Goal: Navigation & Orientation: Find specific page/section

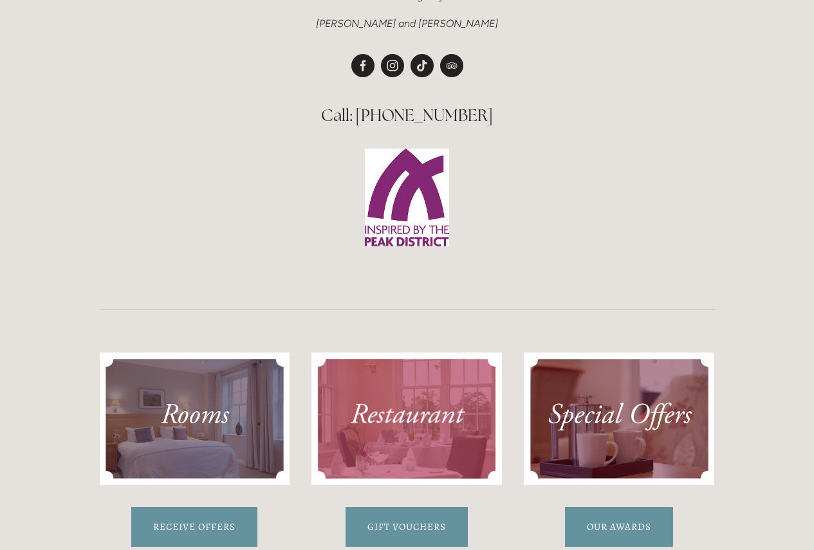
scroll to position [837, 0]
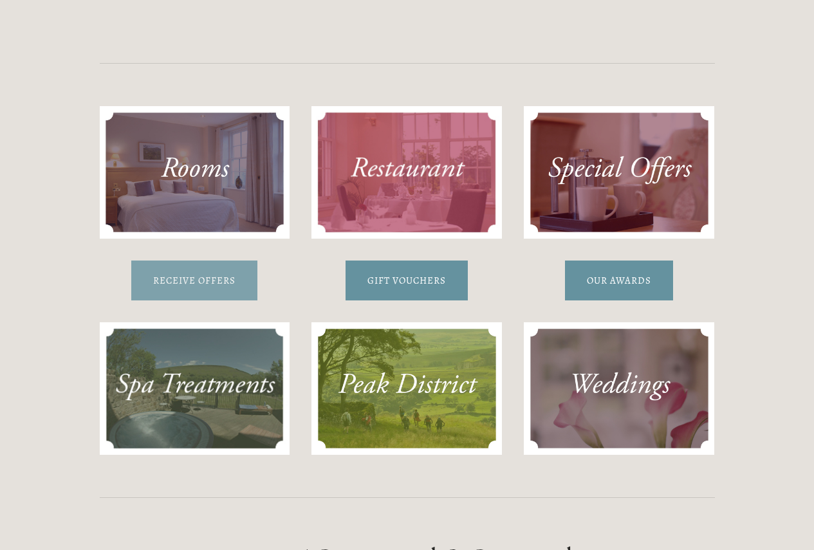
click at [204, 284] on link "Receive offers" at bounding box center [194, 281] width 126 height 40
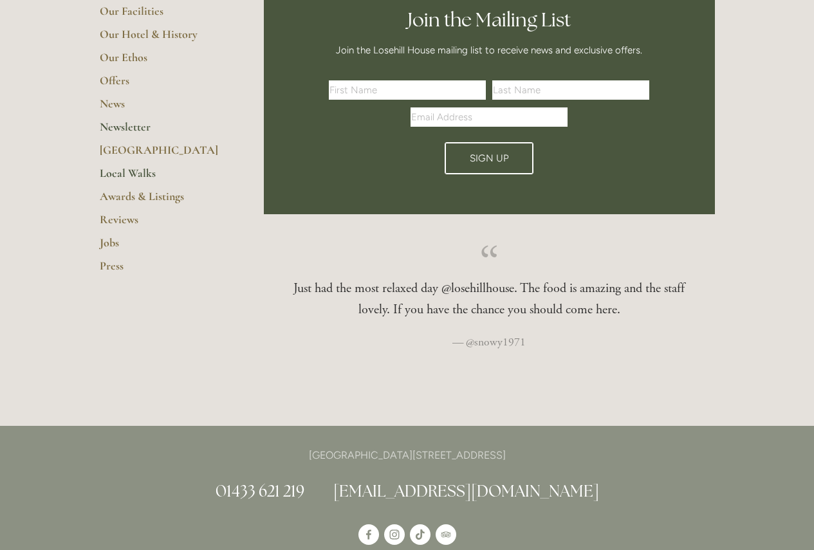
scroll to position [322, 0]
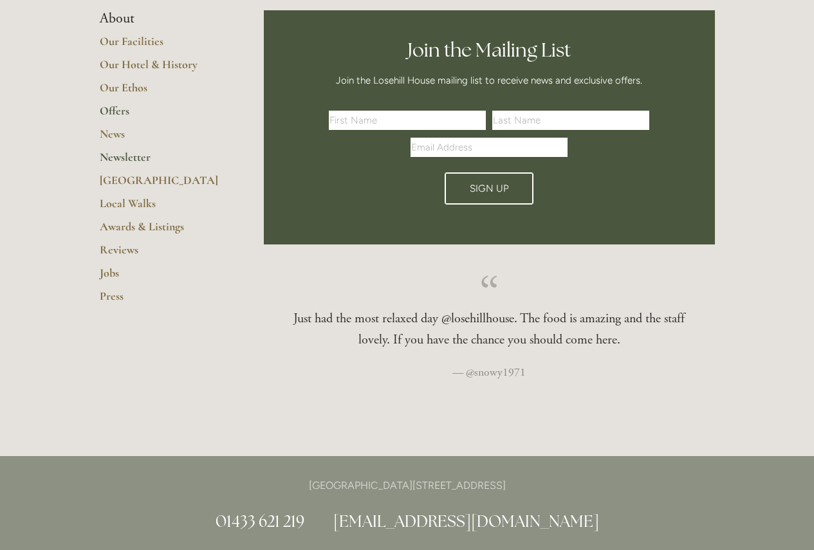
click at [118, 111] on link "Offers" at bounding box center [161, 115] width 123 height 23
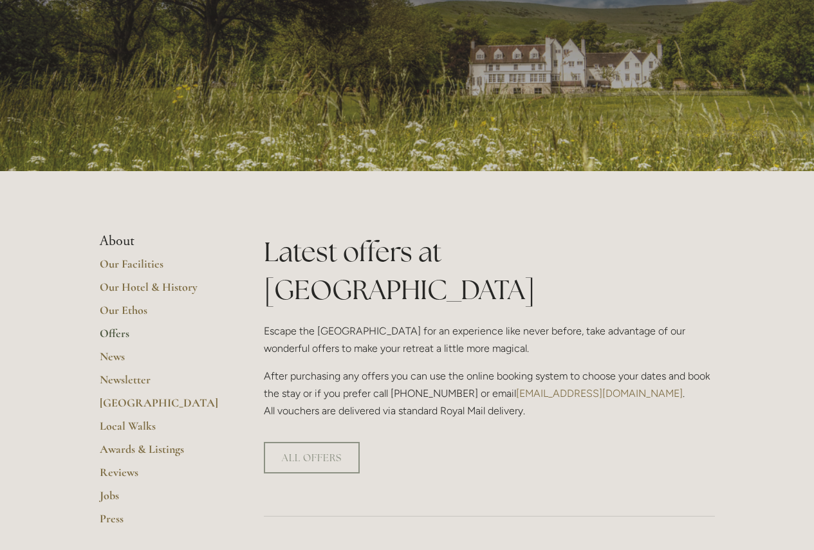
scroll to position [193, 0]
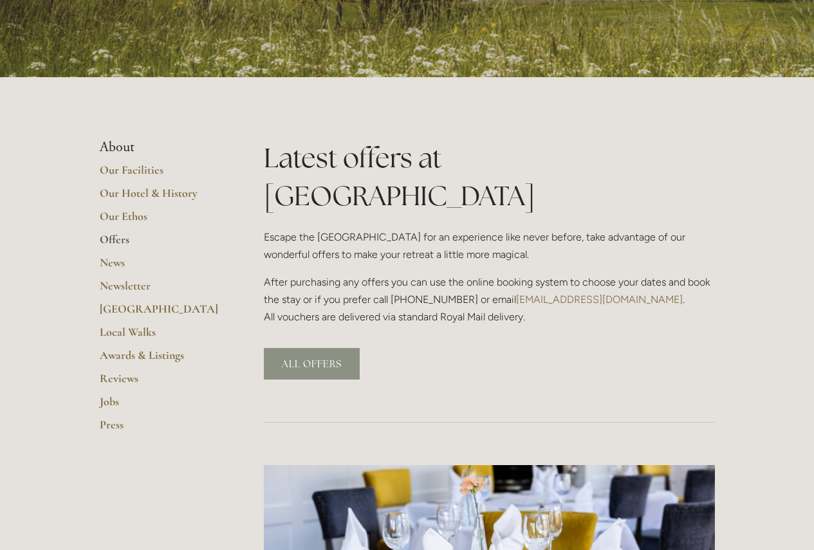
click at [319, 348] on link "ALL OFFERS" at bounding box center [312, 364] width 96 height 32
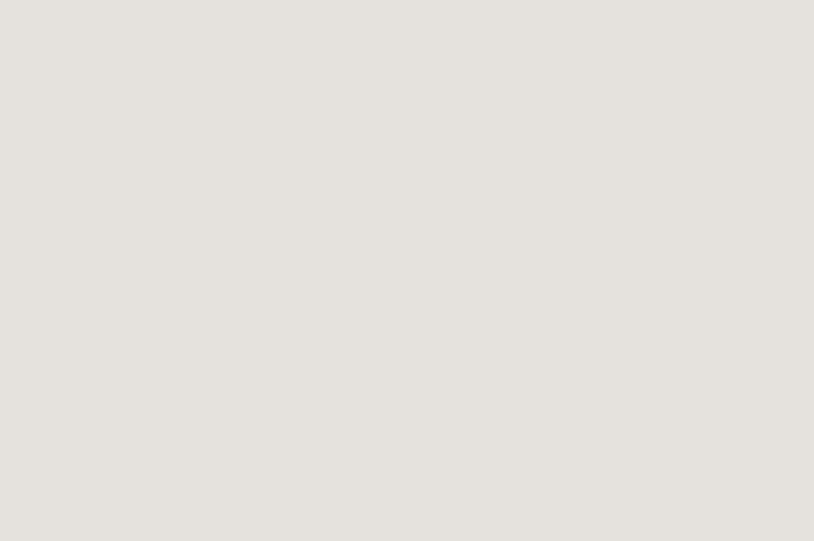
scroll to position [271, 0]
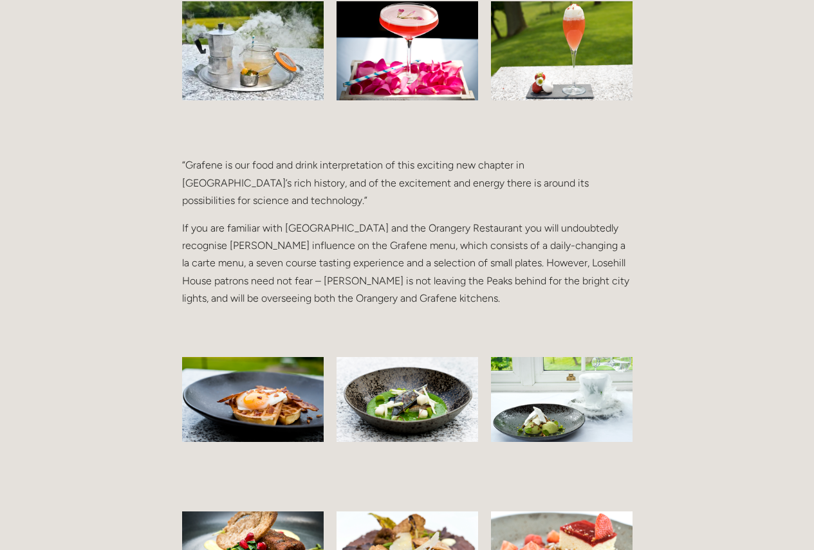
scroll to position [450, 0]
